Goal: Find specific page/section: Find specific page/section

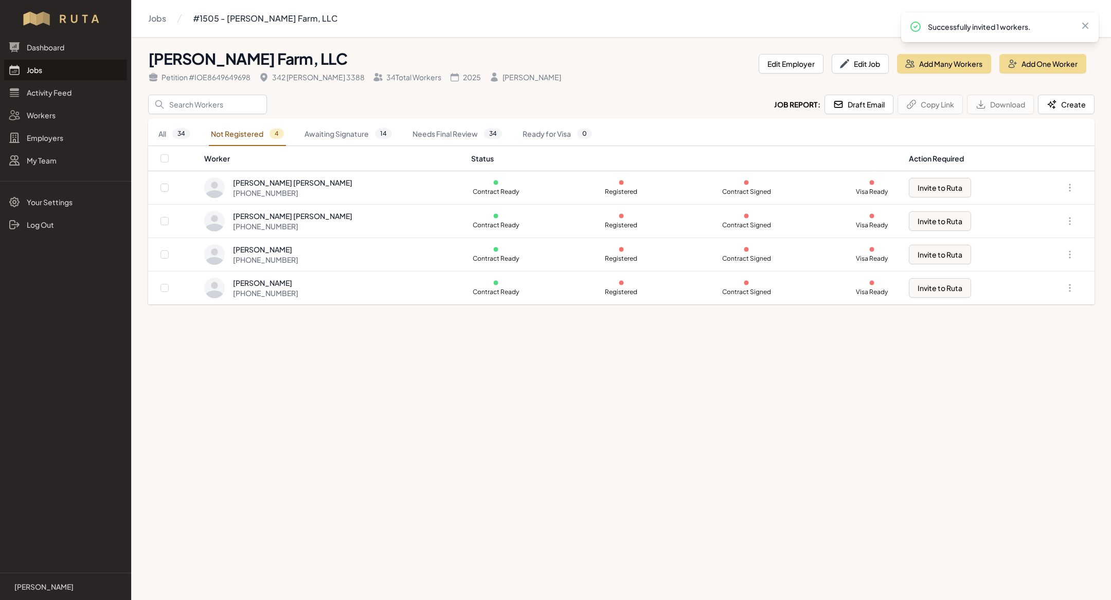
click at [65, 70] on link "Jobs" at bounding box center [65, 70] width 123 height 21
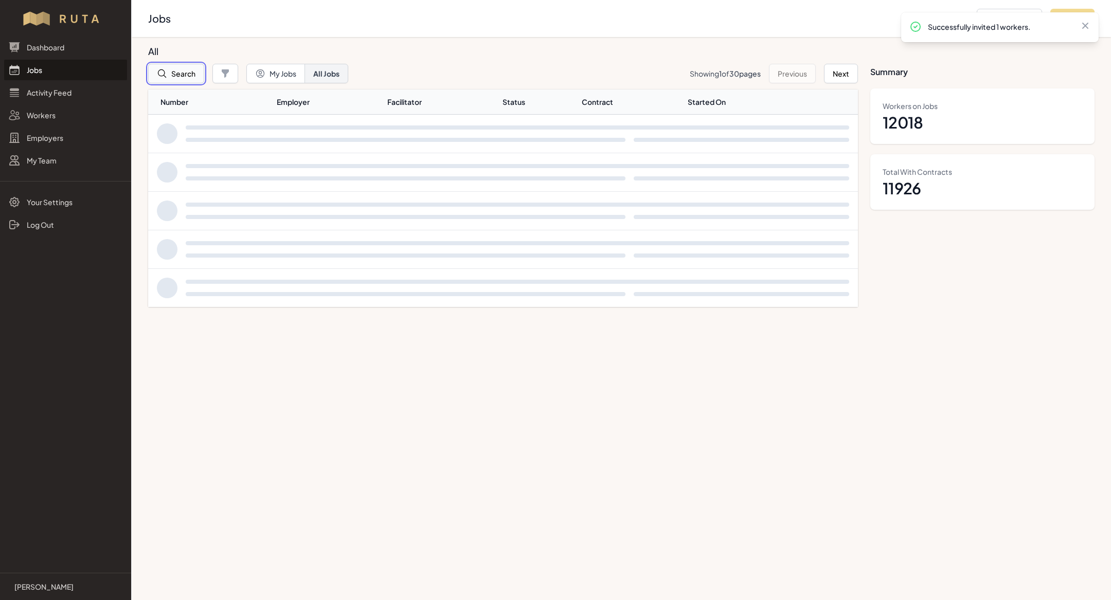
click at [198, 72] on button "Search" at bounding box center [176, 74] width 56 height 20
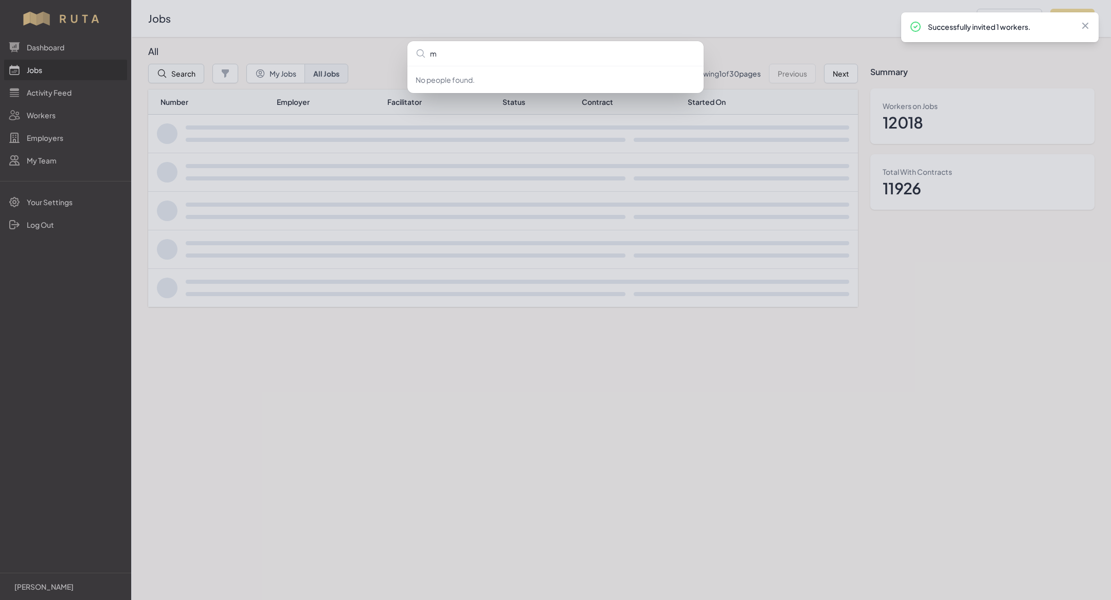
type input "mh"
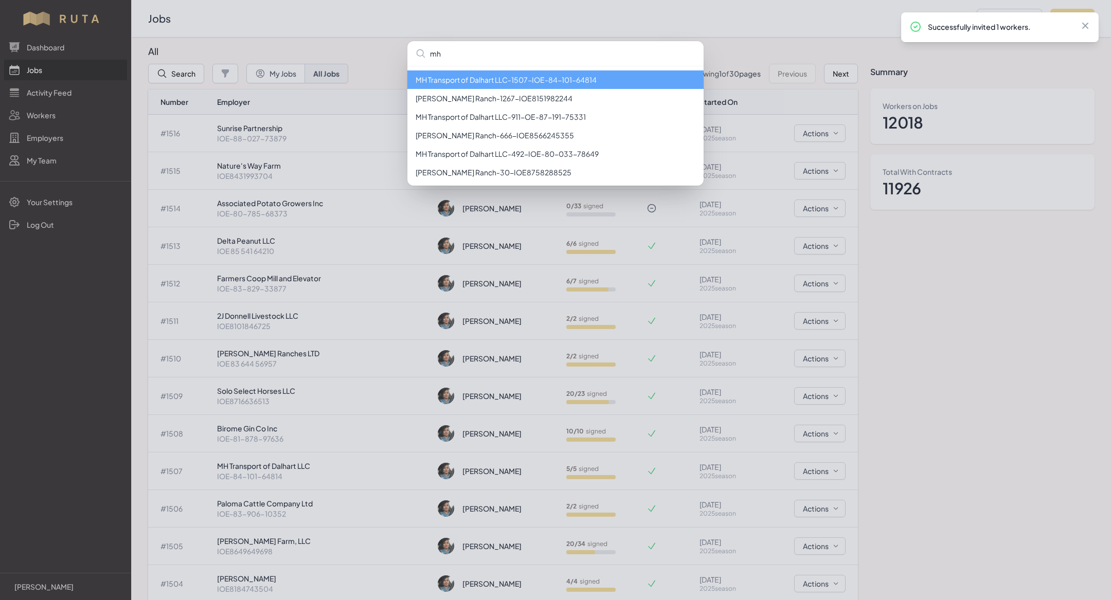
click at [385, 81] on li "MH Transport of Dalhart LLC - 1507 - IOE-84-101-64814" at bounding box center [555, 79] width 296 height 19
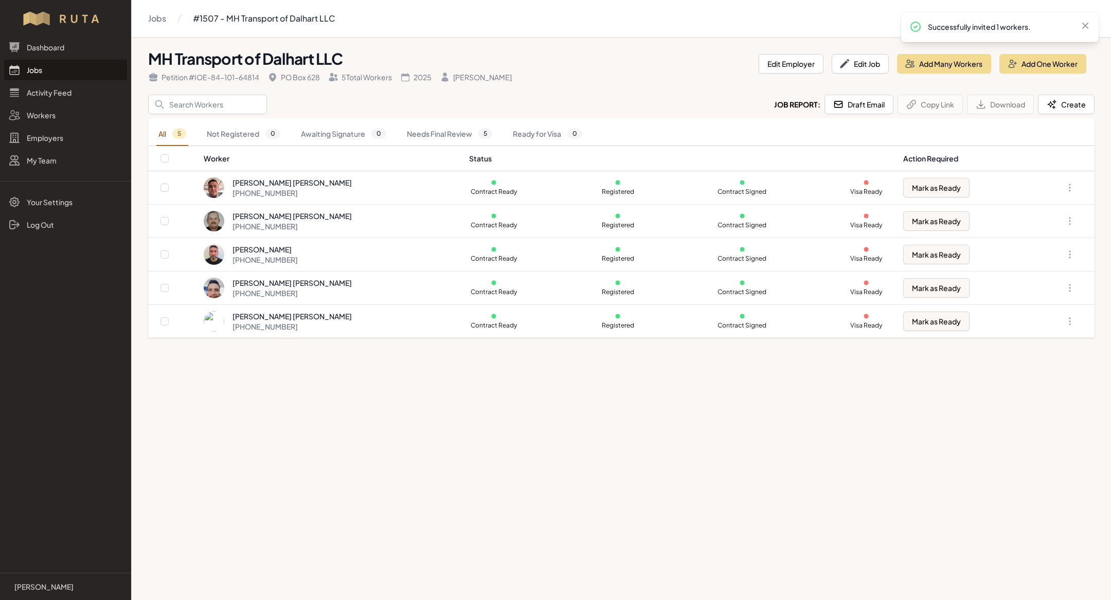
click at [298, 77] on div "PO Box 628" at bounding box center [293, 77] width 52 height 10
click at [385, 79] on div "5 Total Workers" at bounding box center [360, 77] width 64 height 10
click at [385, 61] on button "Edit Employer" at bounding box center [790, 64] width 65 height 20
select select "[GEOGRAPHIC_DATA]"
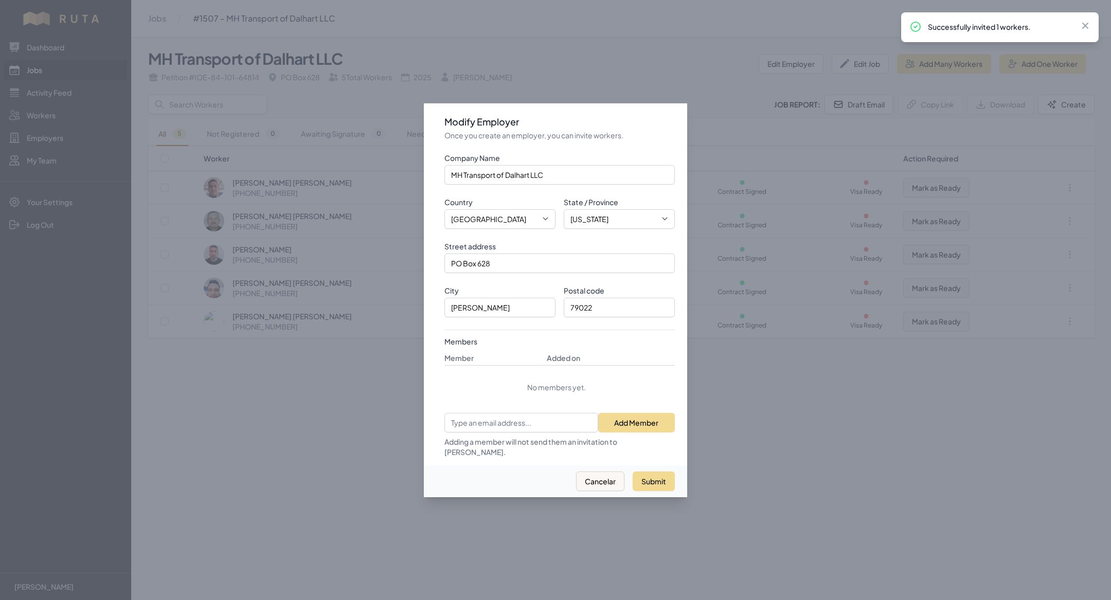
click at [361, 195] on div at bounding box center [555, 300] width 1111 height 600
